Goal: Information Seeking & Learning: Learn about a topic

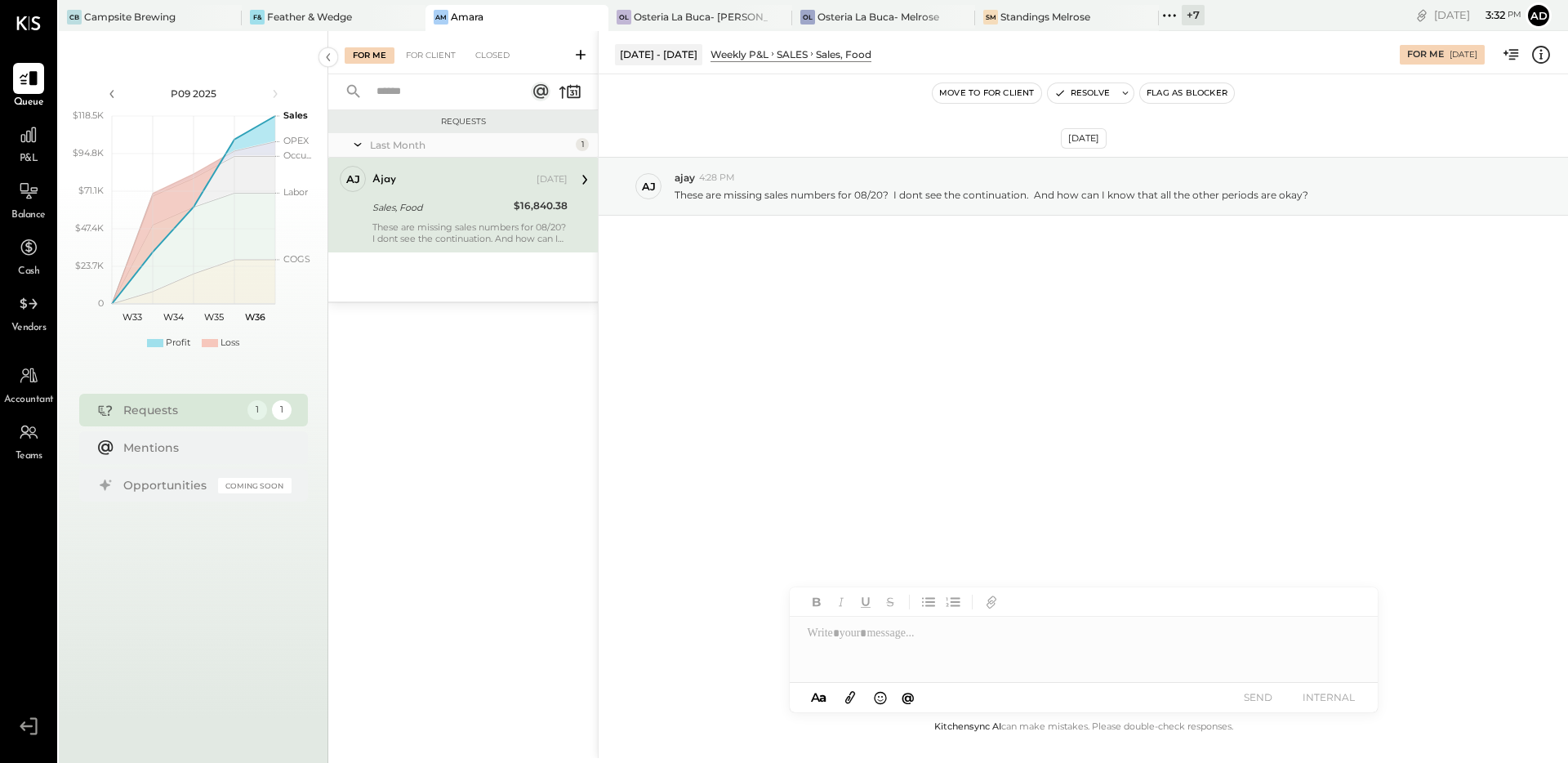
click at [736, 308] on div "[DATE] aj ajay 4:28 PM These are missing sales numbers for 08/20? I dont see th…" at bounding box center [1083, 226] width 969 height 223
click at [664, 24] on div "OL Osteria La Buca- [PERSON_NAME][GEOGRAPHIC_DATA]" at bounding box center [687, 17] width 158 height 15
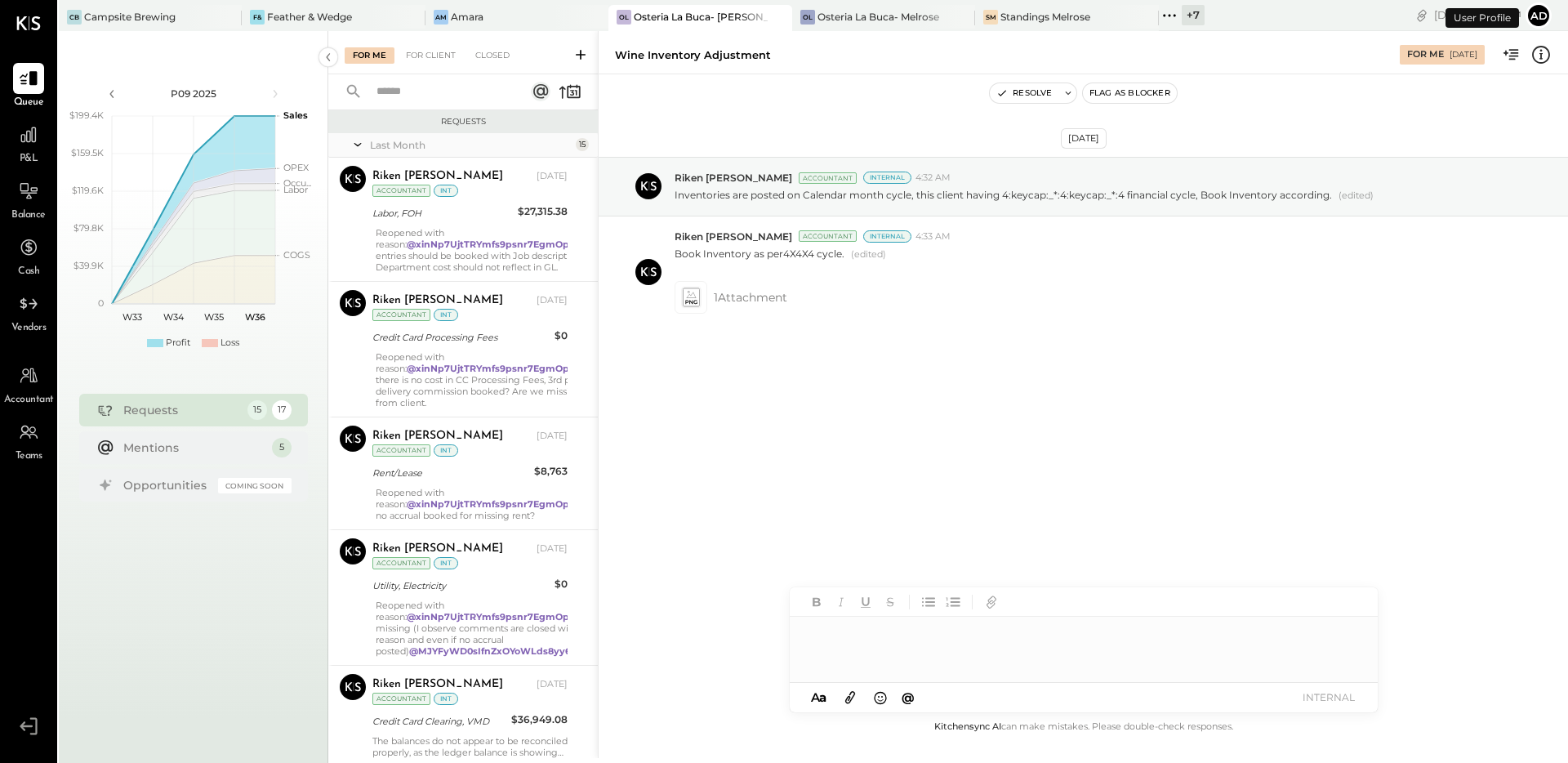
scroll to position [1068, 0]
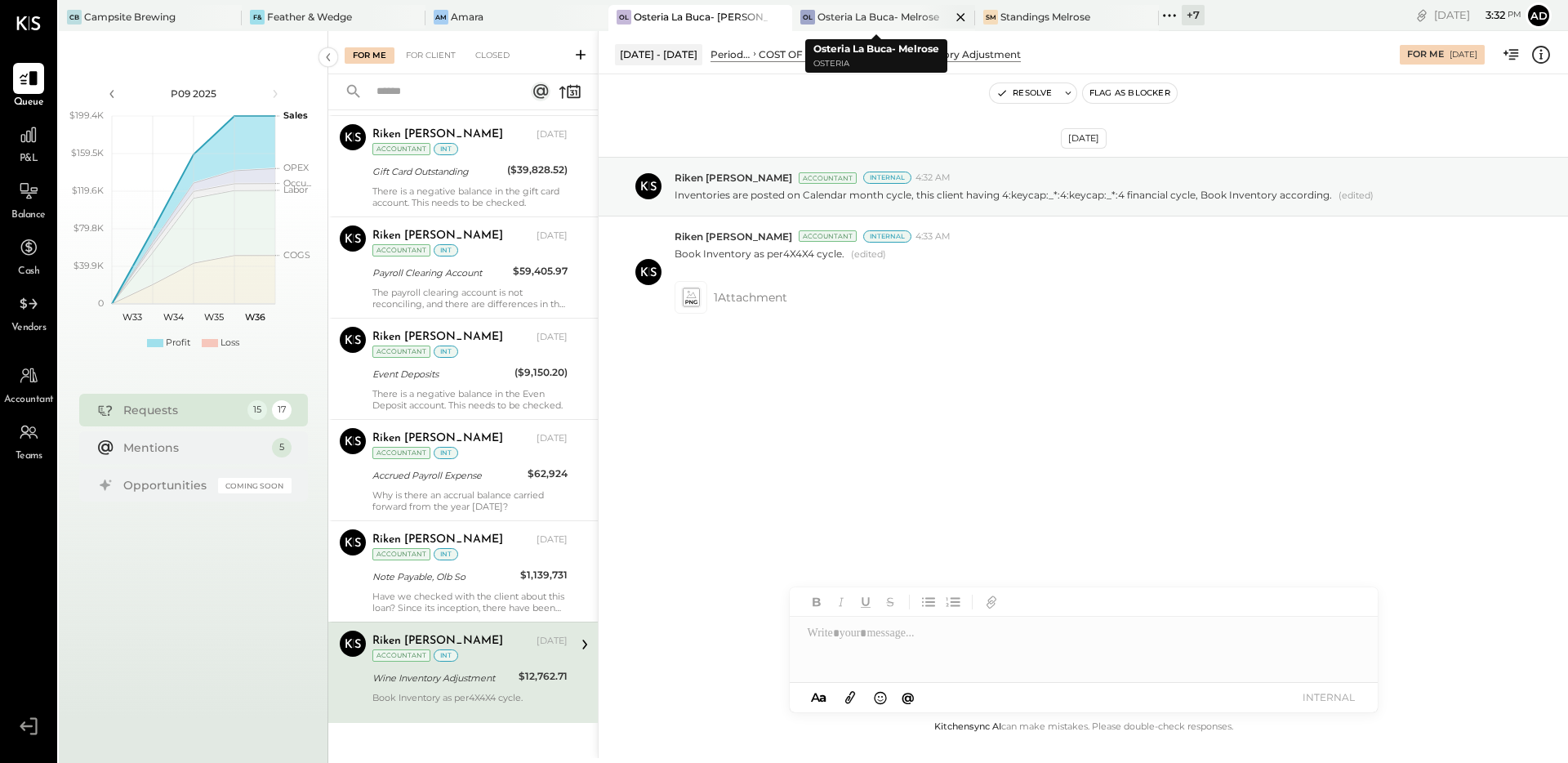
click at [859, 29] on div "OL Osteria La Buca- [GEOGRAPHIC_DATA]" at bounding box center [884, 18] width 183 height 27
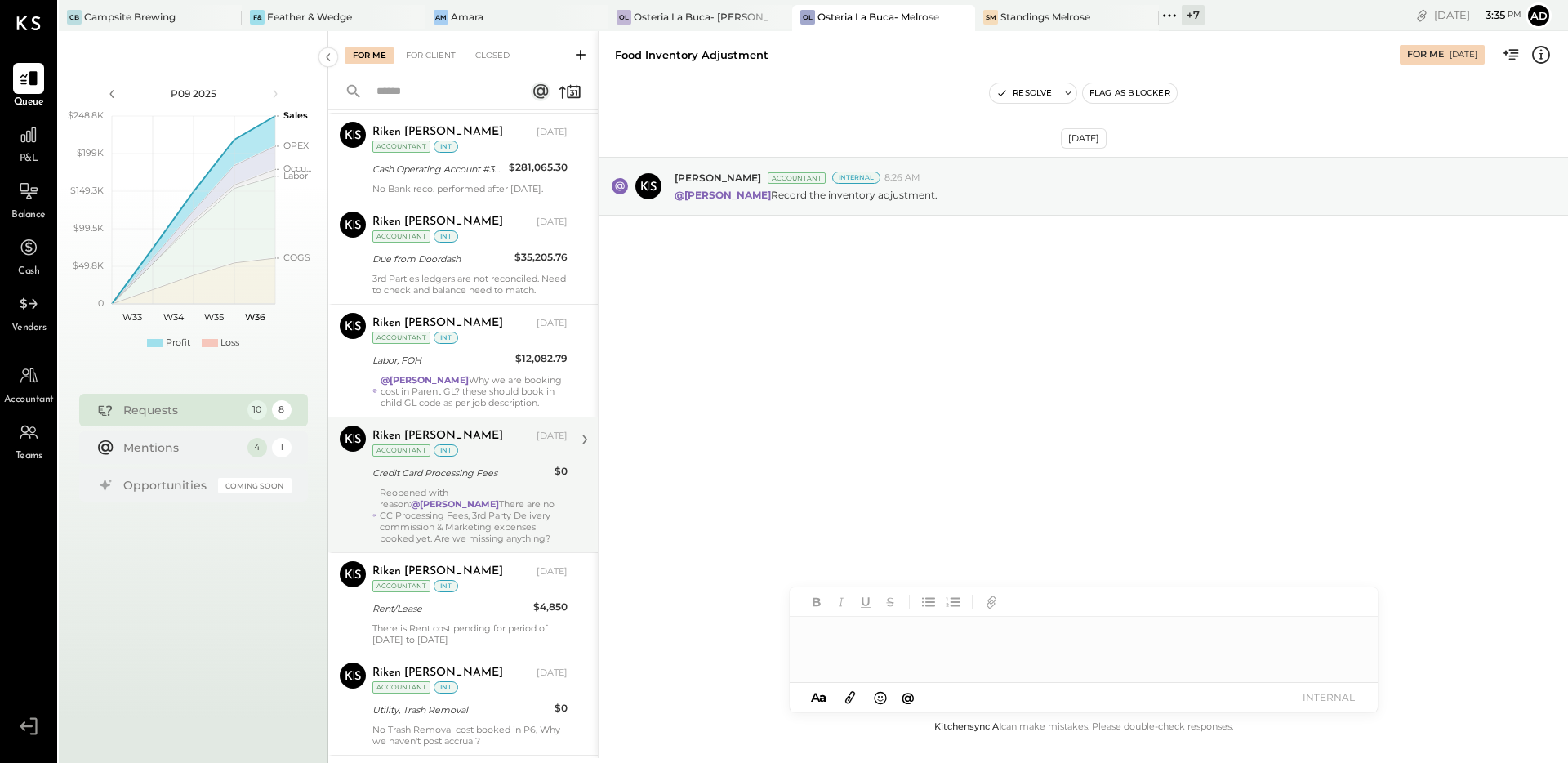
scroll to position [504, 0]
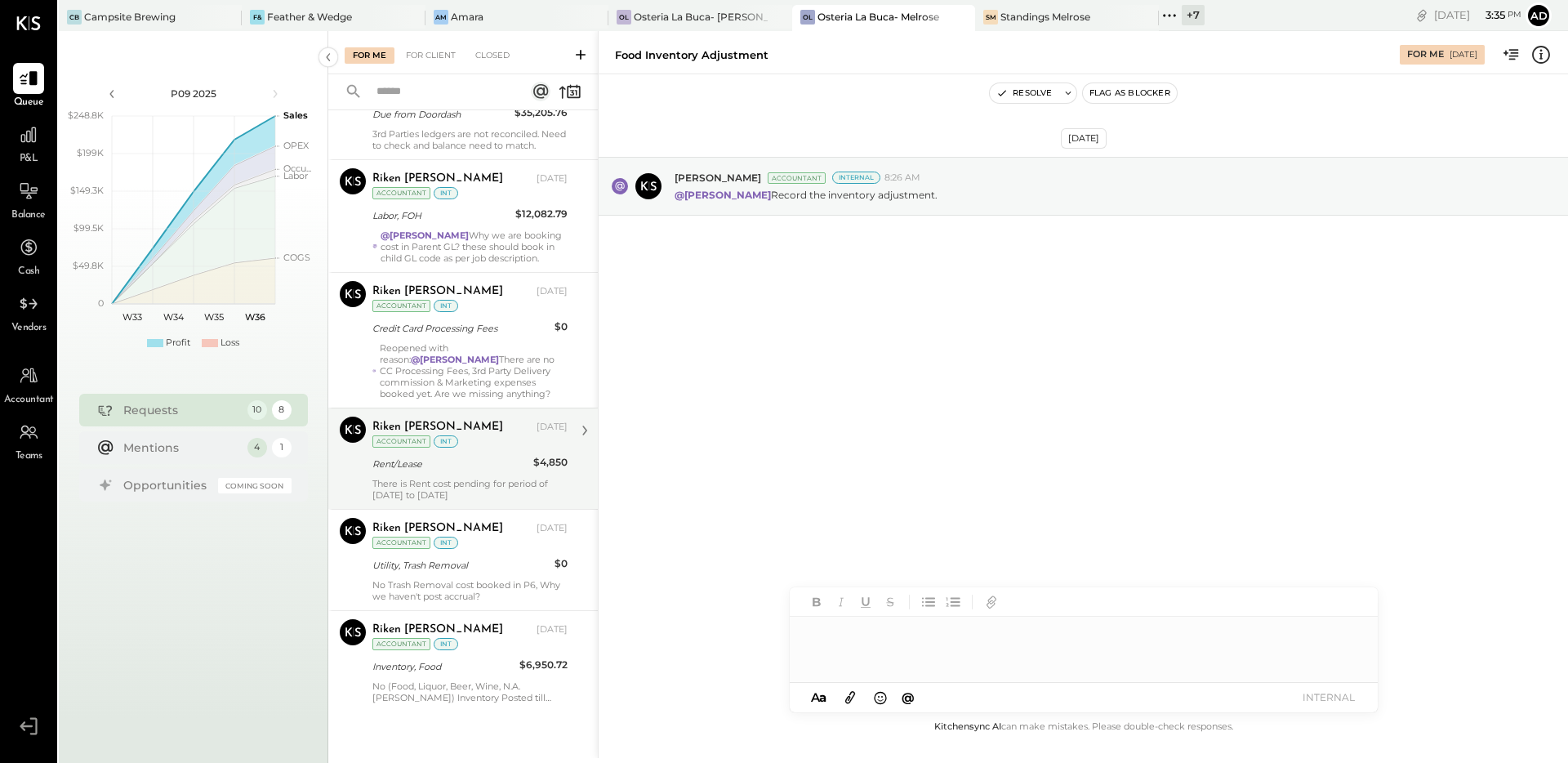
click at [470, 456] on div "Rent/Lease" at bounding box center [450, 464] width 156 height 17
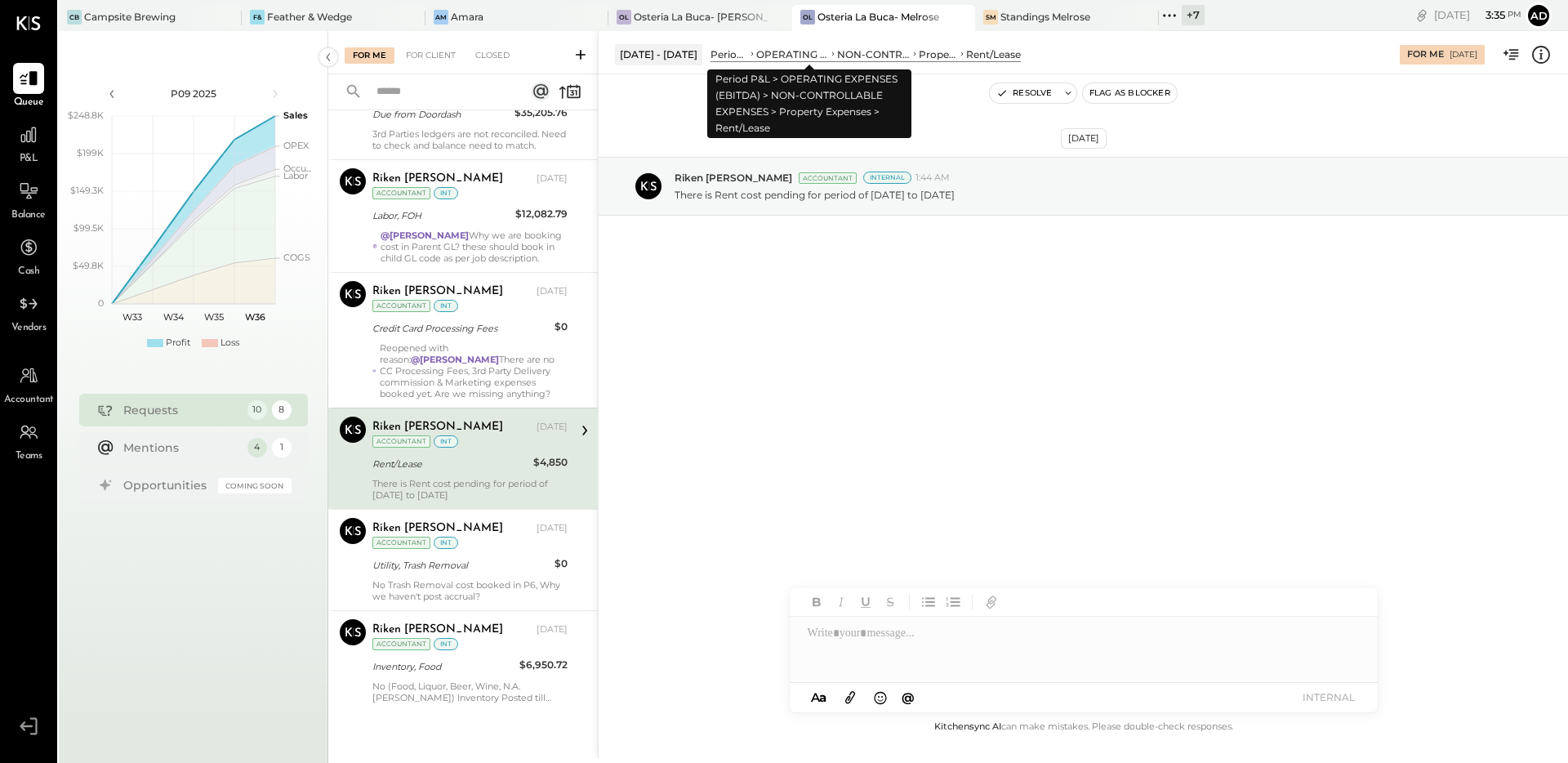
click at [794, 58] on div "OPERATING EXPENSES (EBITDA)" at bounding box center [791, 54] width 72 height 14
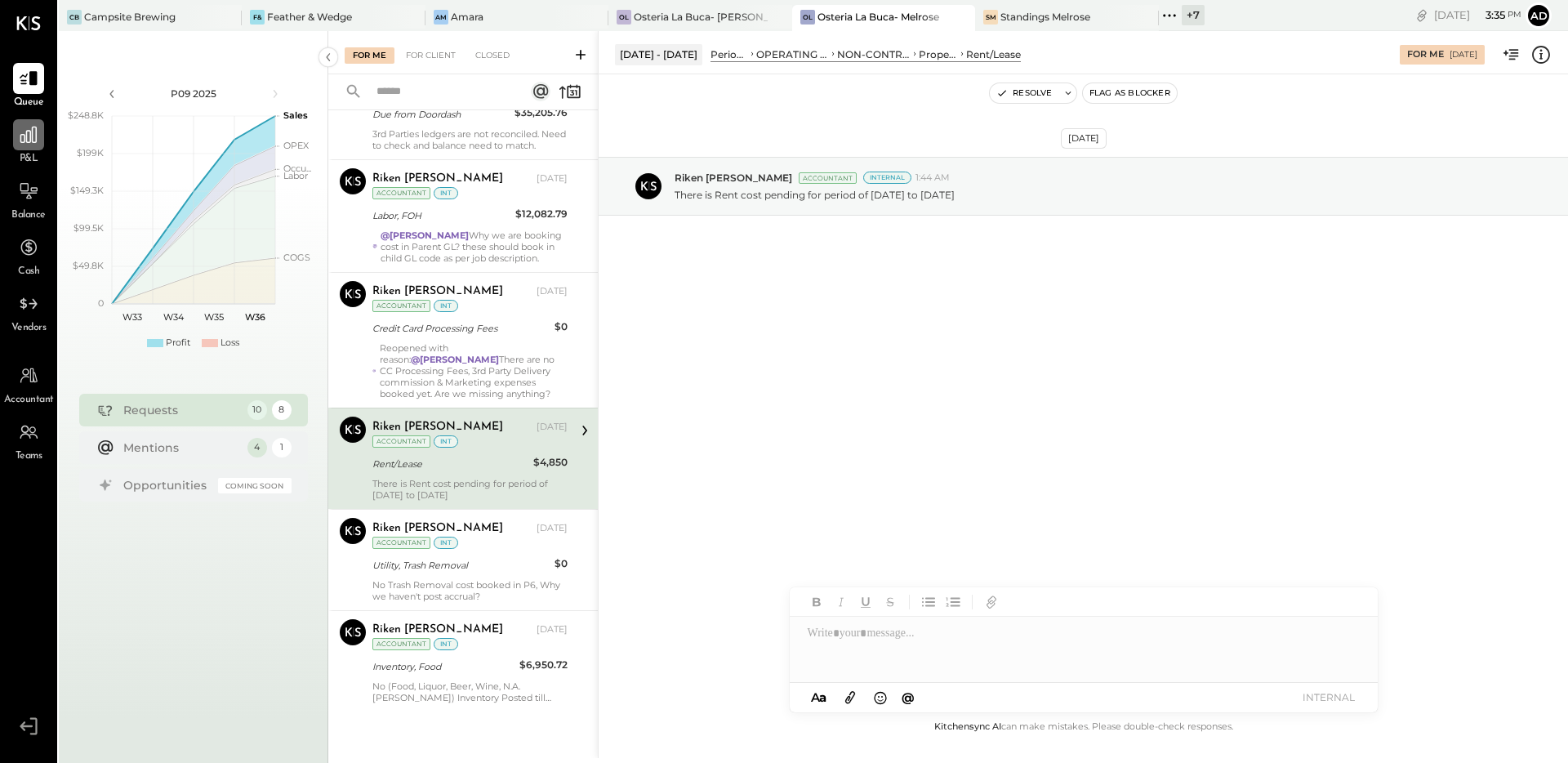
click at [23, 147] on div at bounding box center [29, 135] width 31 height 31
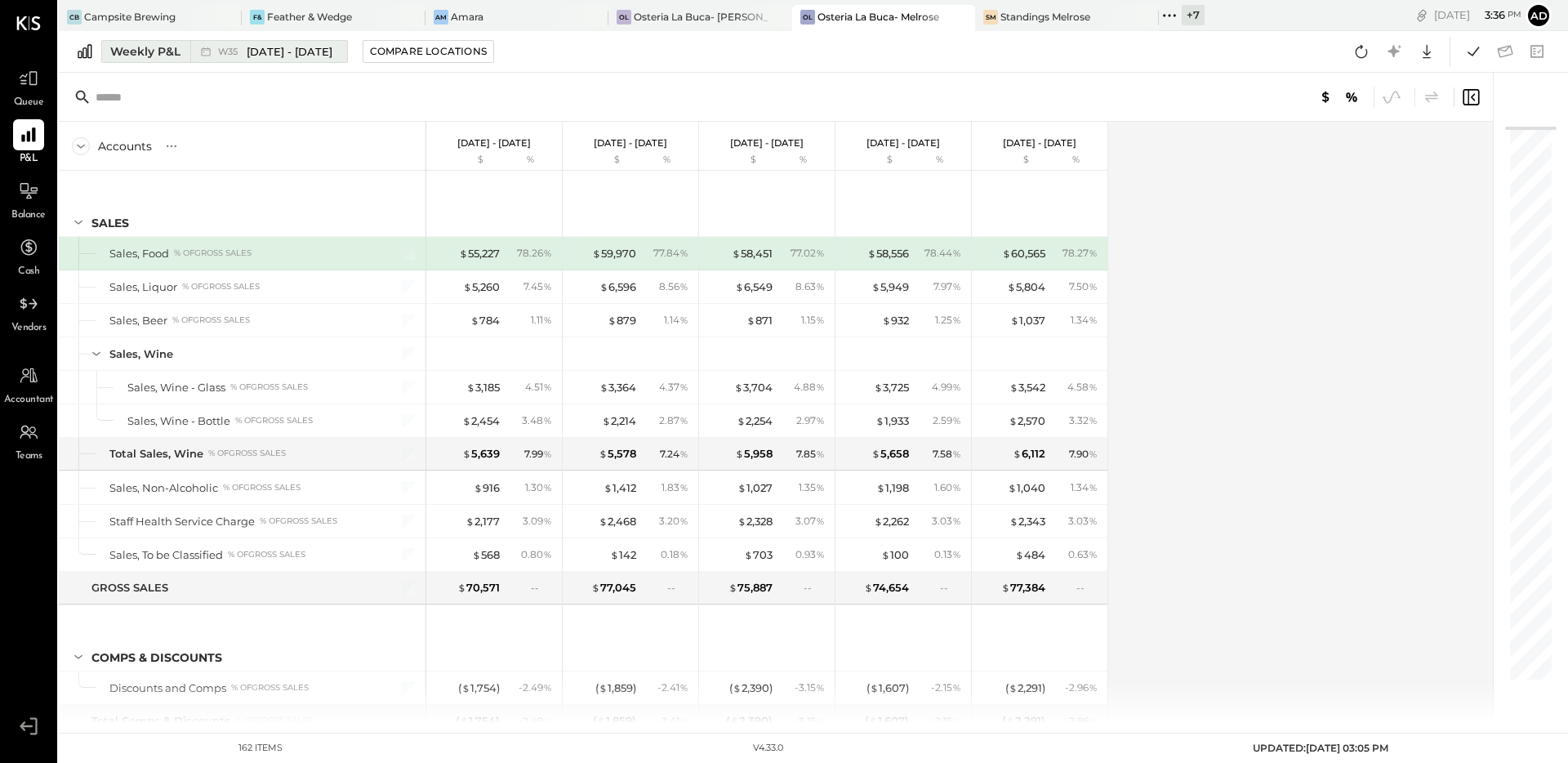
click at [145, 56] on div "Weekly P&L" at bounding box center [145, 51] width 70 height 17
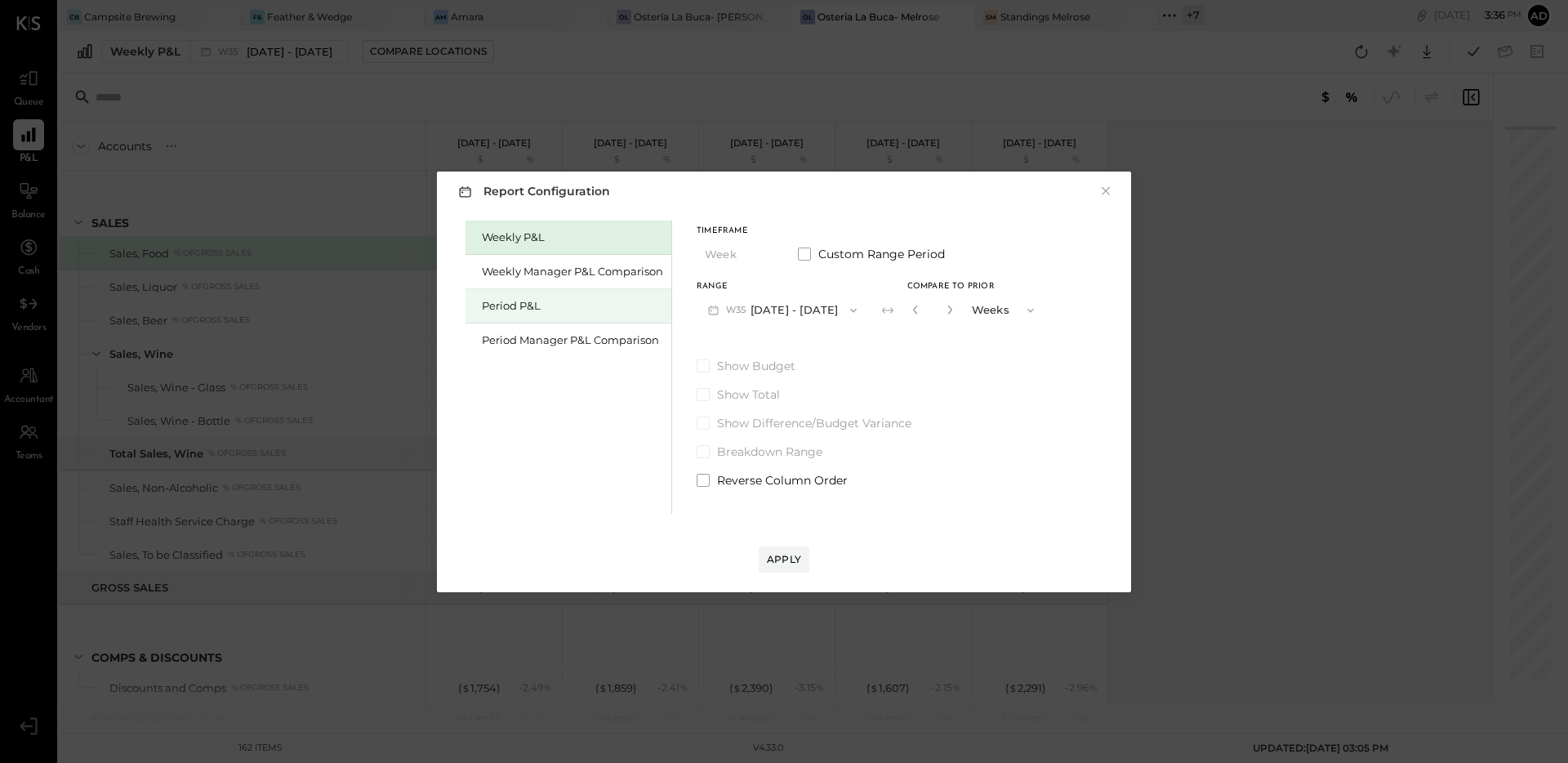
click at [544, 307] on div "Period P&L" at bounding box center [572, 306] width 181 height 16
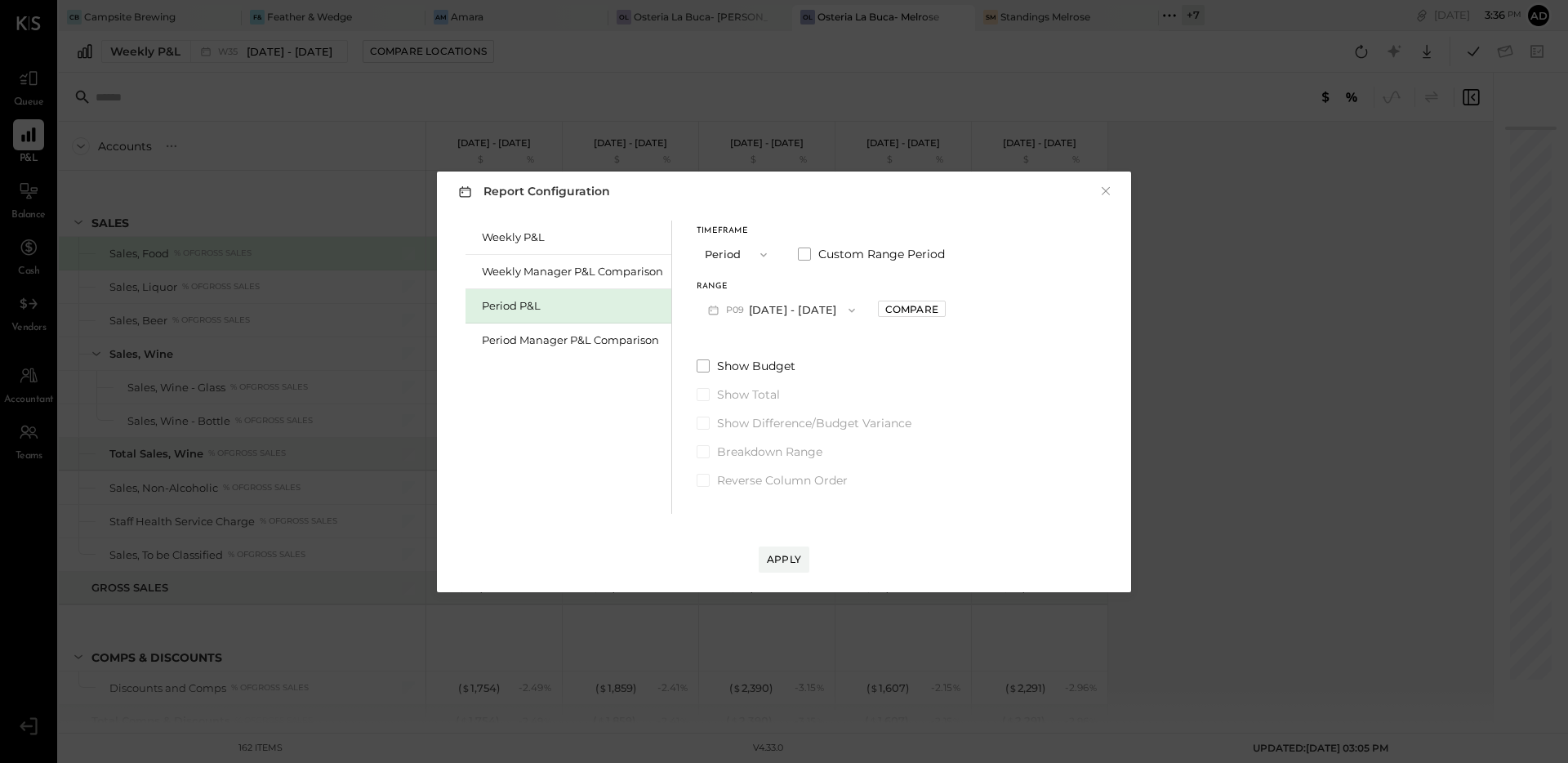
click at [818, 308] on button "P09 [DATE] - [DATE]" at bounding box center [782, 310] width 170 height 30
click at [784, 344] on span "[DATE] - [DATE]" at bounding box center [774, 346] width 78 height 14
click at [920, 311] on div "Compare" at bounding box center [912, 309] width 53 height 14
click at [955, 315] on button "button" at bounding box center [948, 310] width 13 height 18
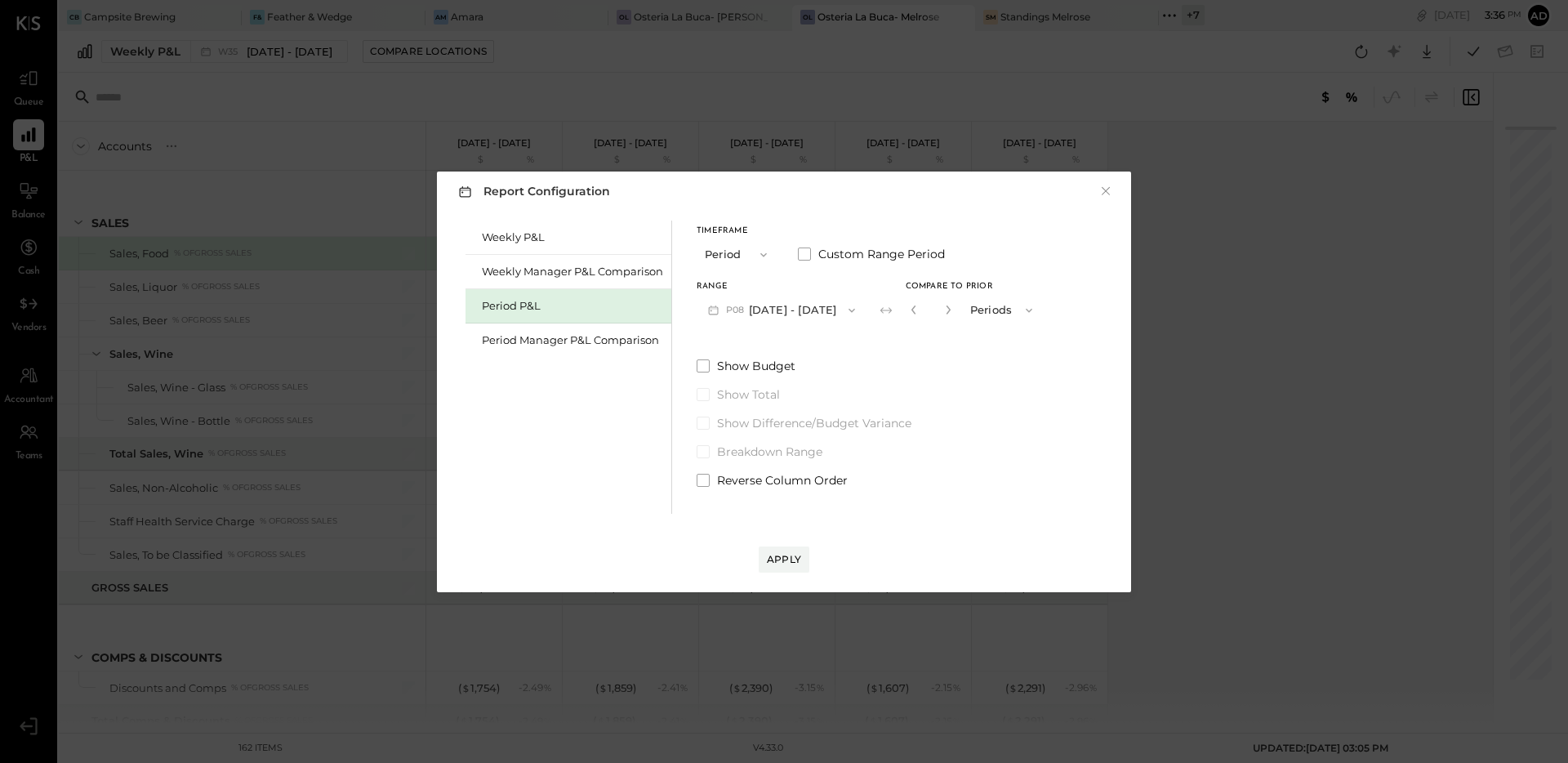
click at [955, 315] on button "button" at bounding box center [948, 310] width 13 height 18
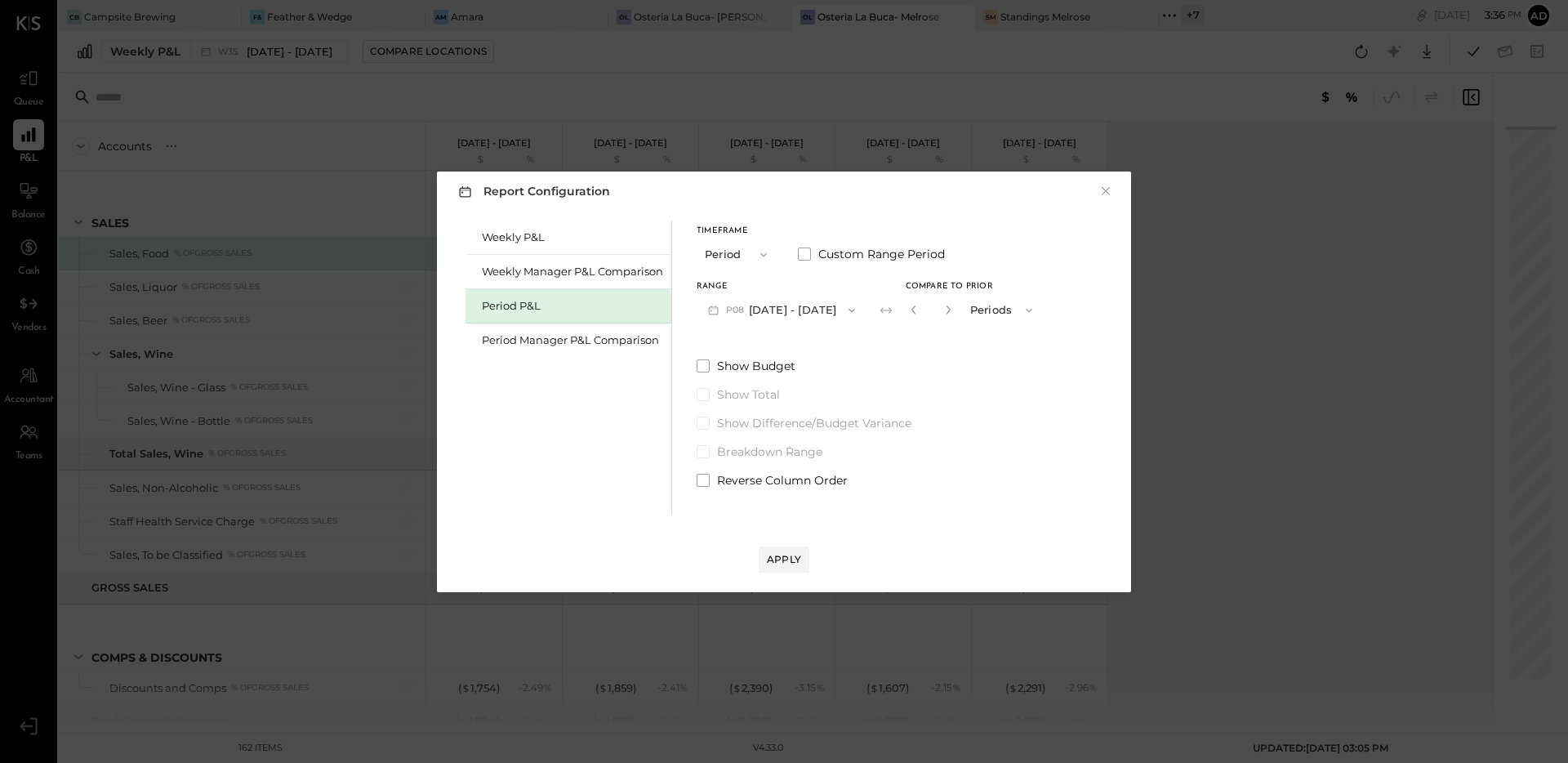
type input "*"
click at [796, 558] on div "Apply" at bounding box center [784, 559] width 34 height 14
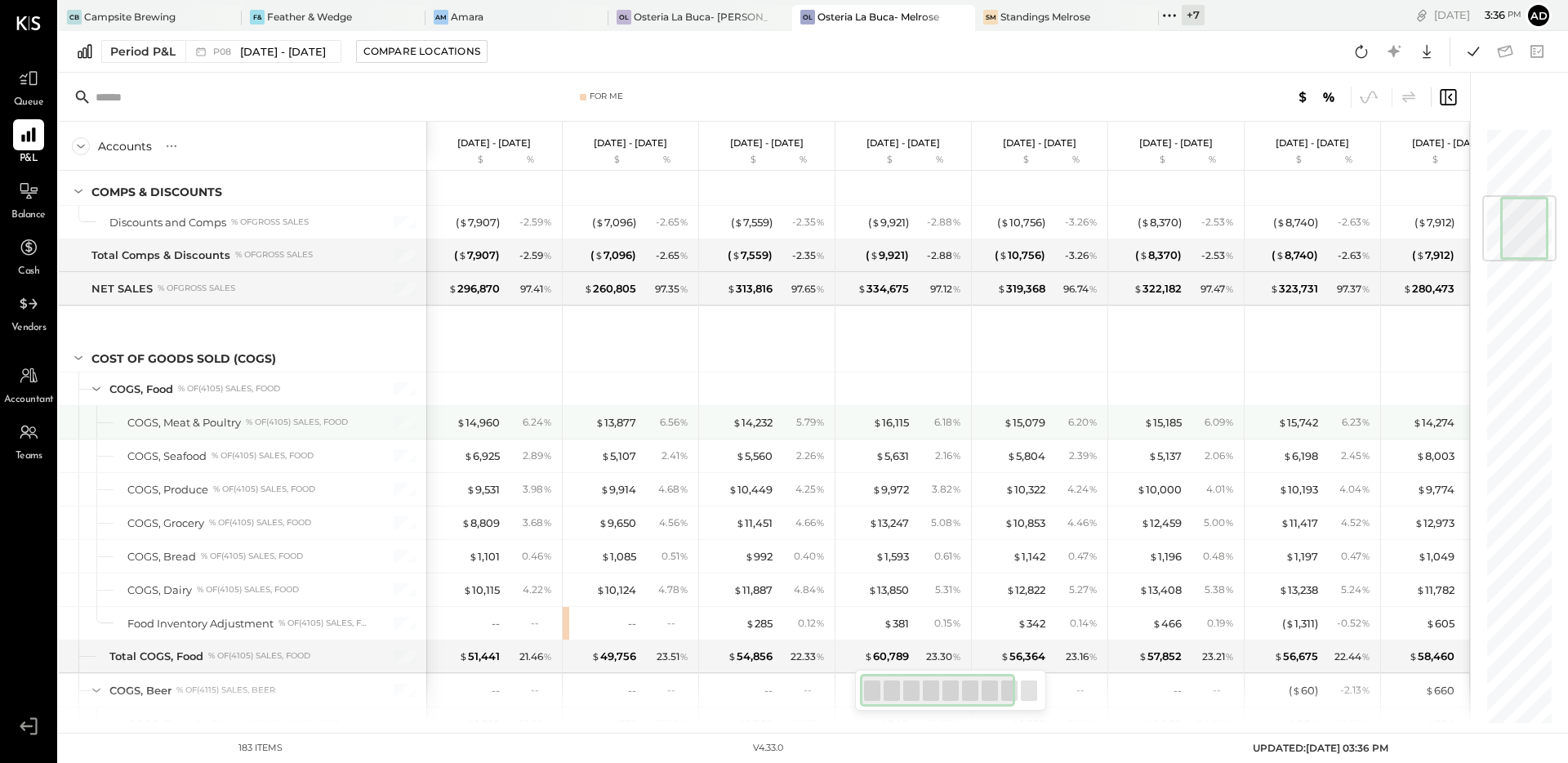
scroll to position [648, 0]
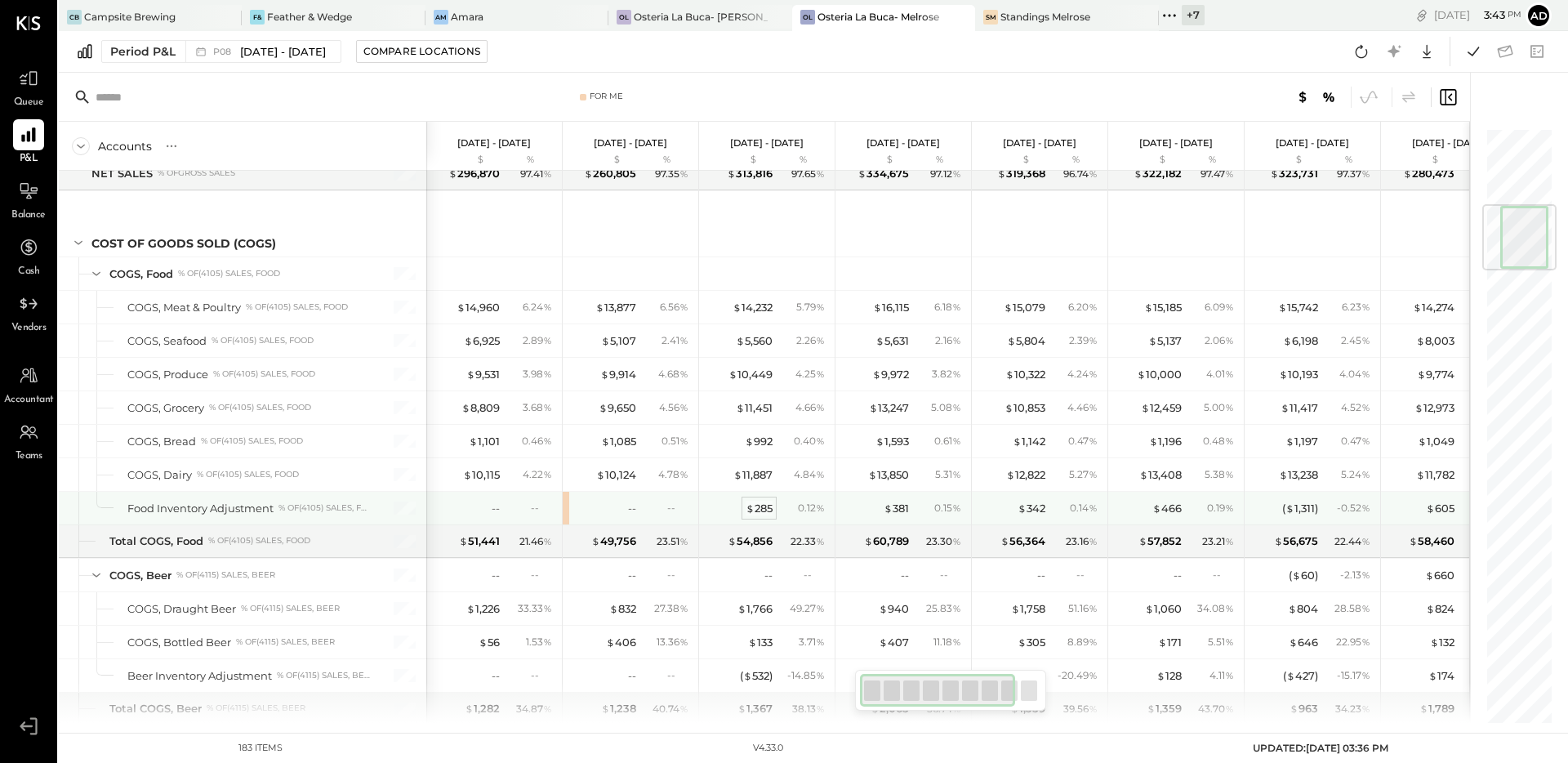
click at [763, 508] on div "$ 285" at bounding box center [759, 508] width 27 height 16
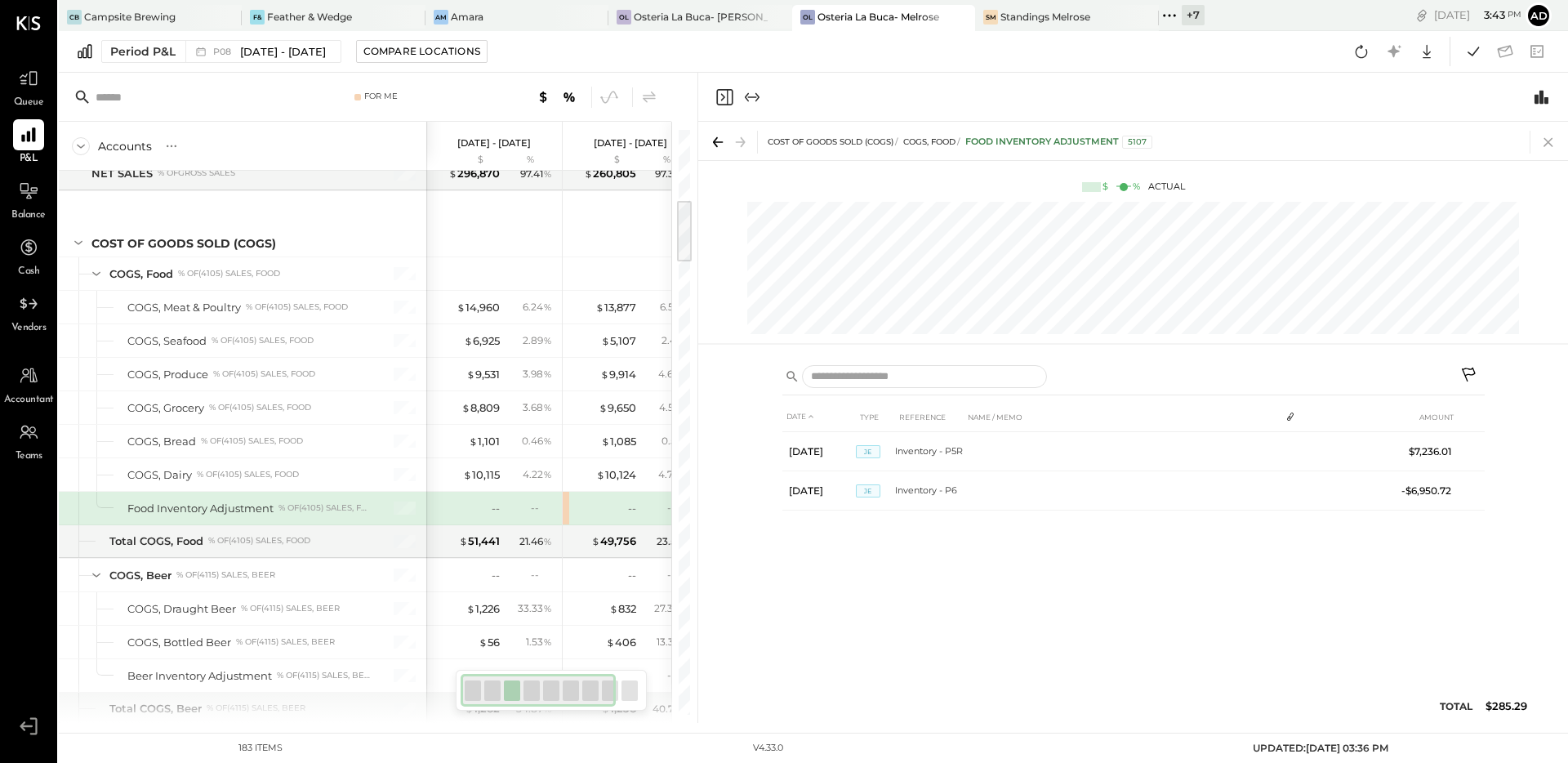
click at [1546, 147] on icon at bounding box center [1548, 142] width 23 height 23
